Goal: Use online tool/utility: Use online tool/utility

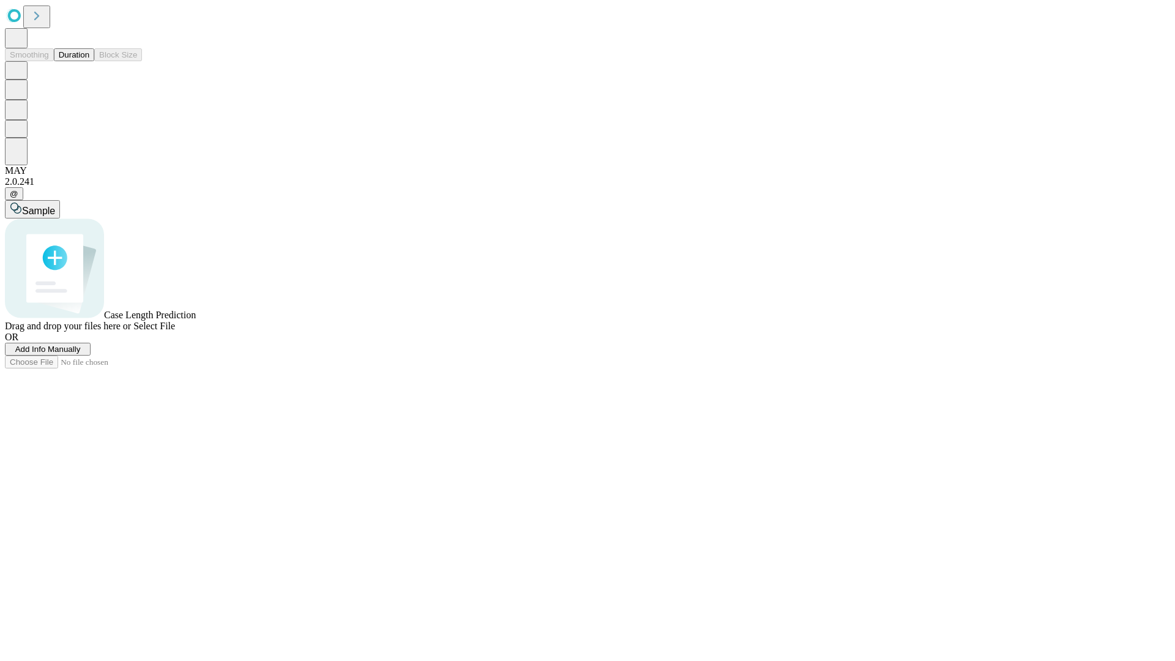
click at [175, 331] on span "Select File" at bounding box center [154, 326] width 42 height 10
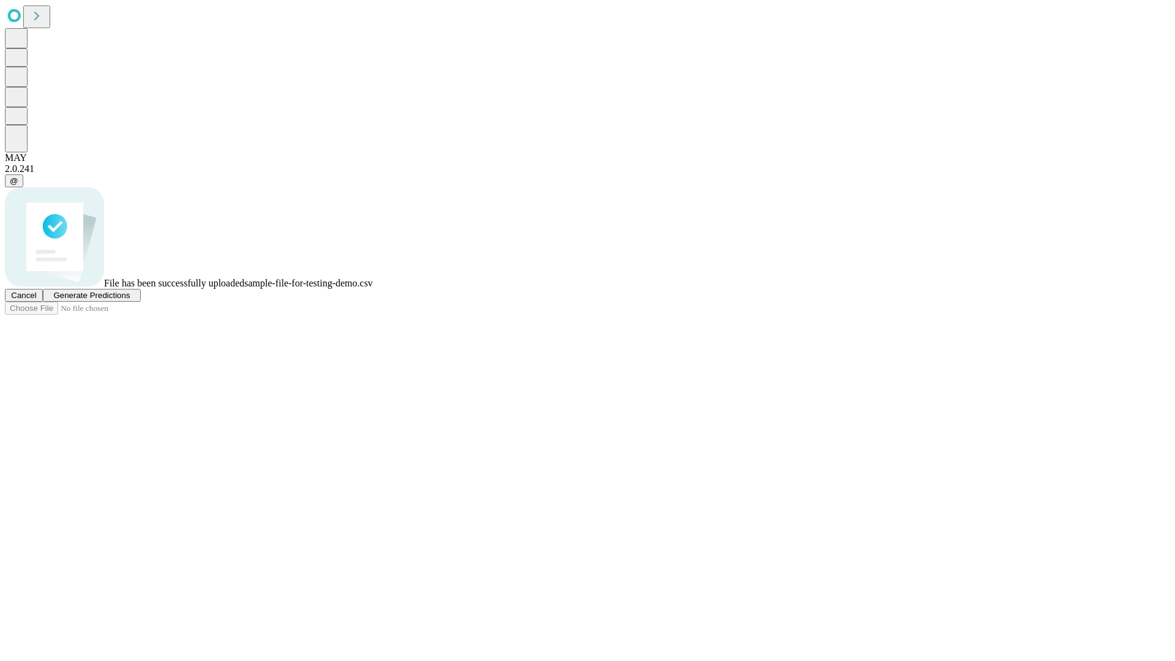
click at [130, 300] on span "Generate Predictions" at bounding box center [91, 295] width 76 height 9
